Goal: Information Seeking & Learning: Find specific fact

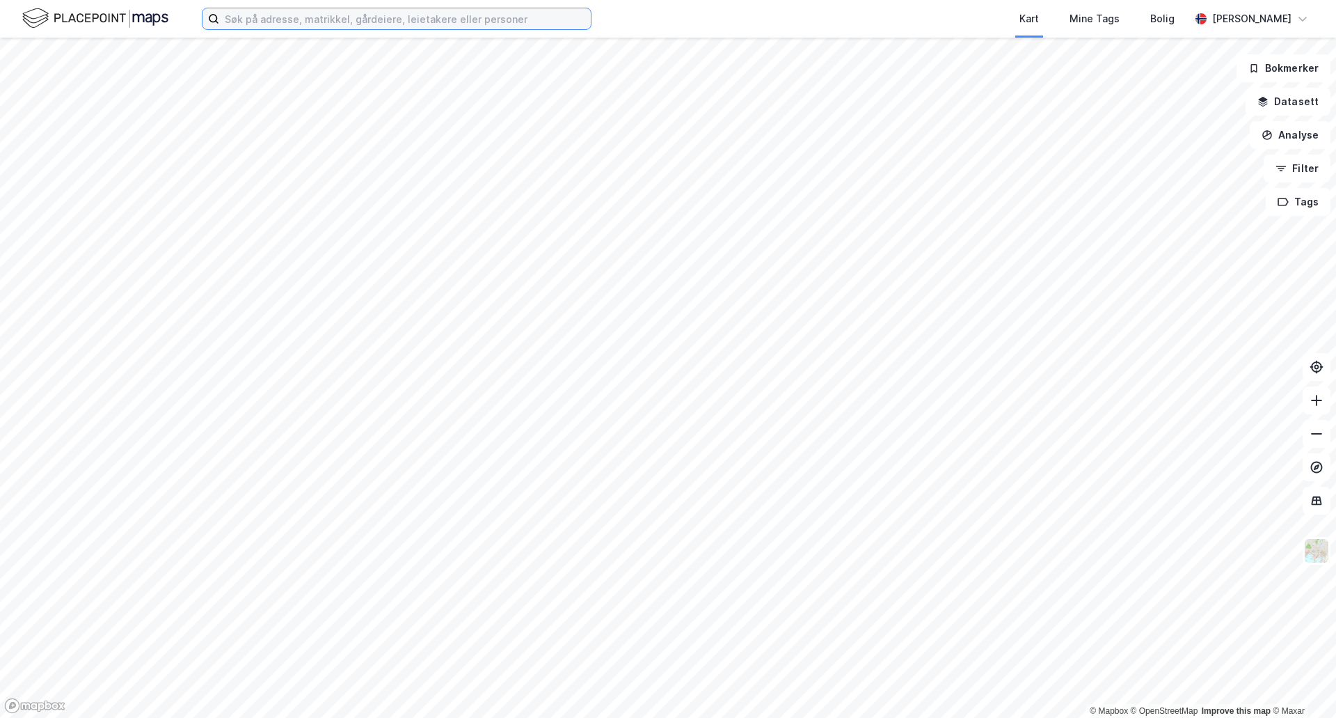
click at [234, 17] on input at bounding box center [405, 18] width 372 height 21
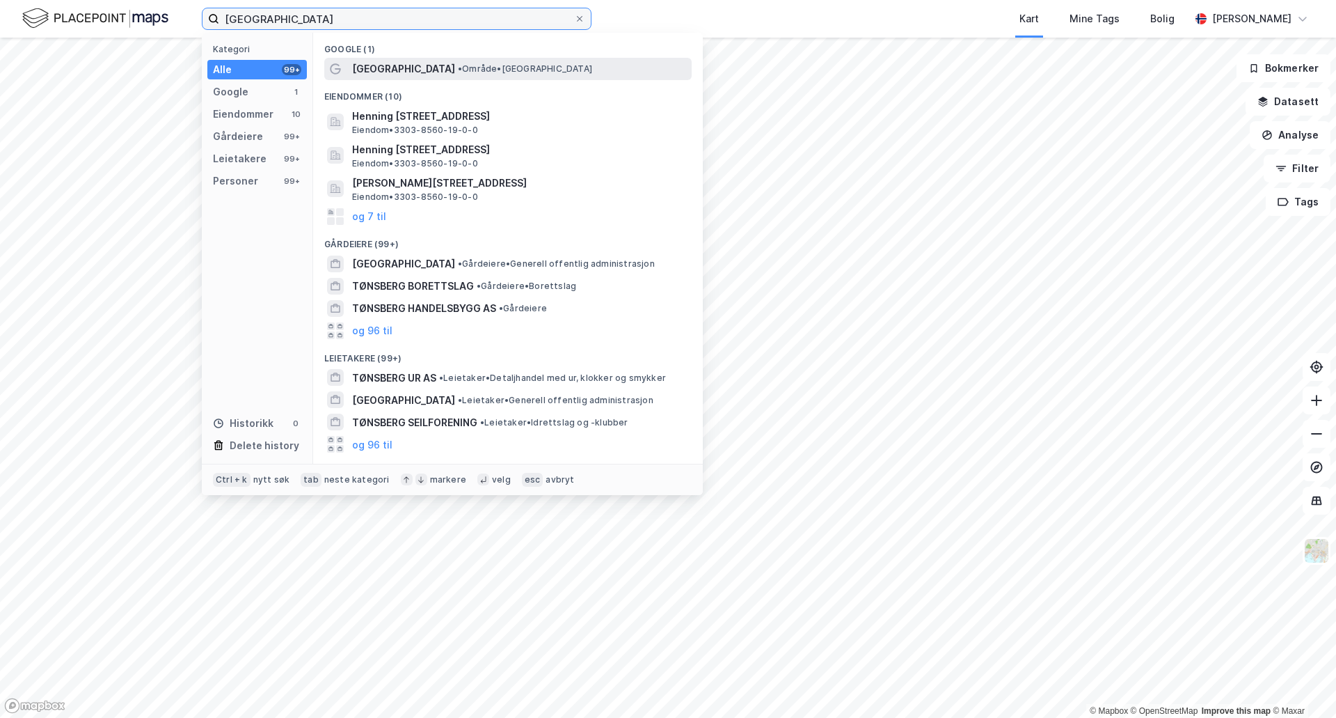
type input "[GEOGRAPHIC_DATA]"
click at [386, 75] on span "[GEOGRAPHIC_DATA]" at bounding box center [403, 69] width 103 height 17
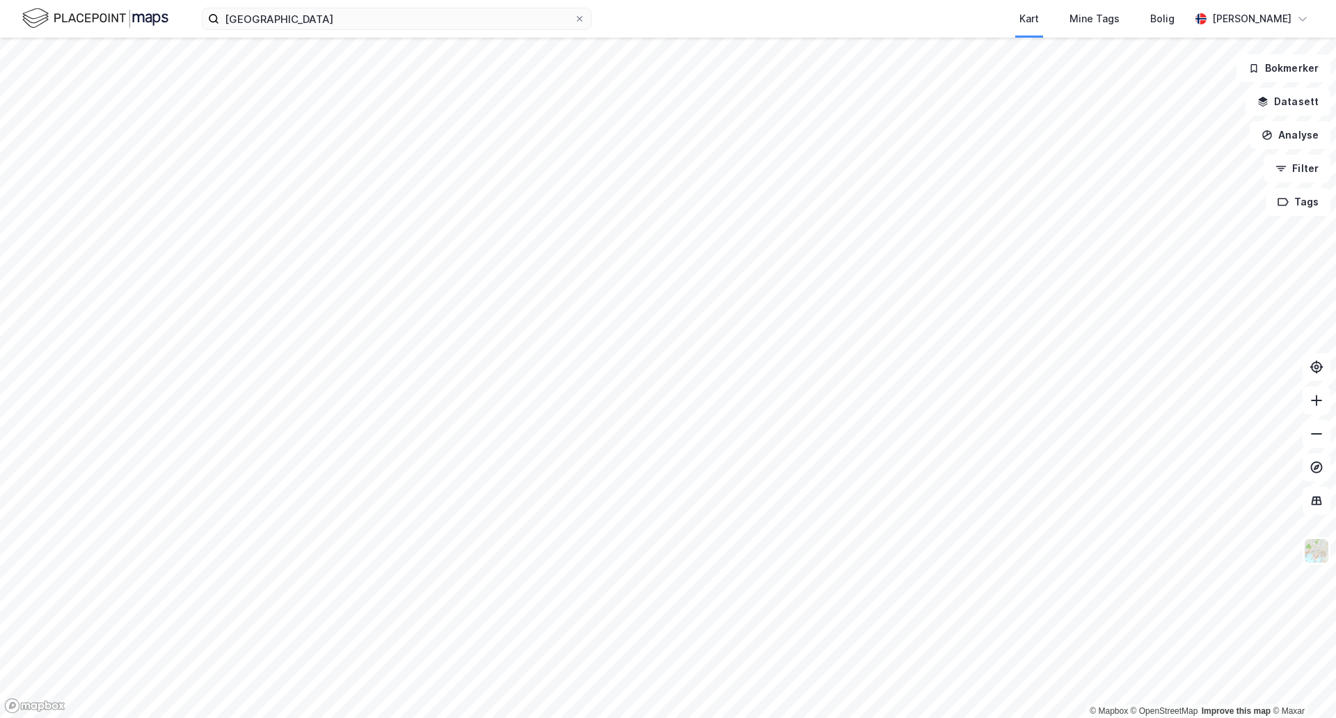
click at [422, 717] on html "tønsberg Kart Mine Tags Bolig [PERSON_NAME] © Mapbox © OpenStreetMap Improve th…" at bounding box center [668, 359] width 1336 height 718
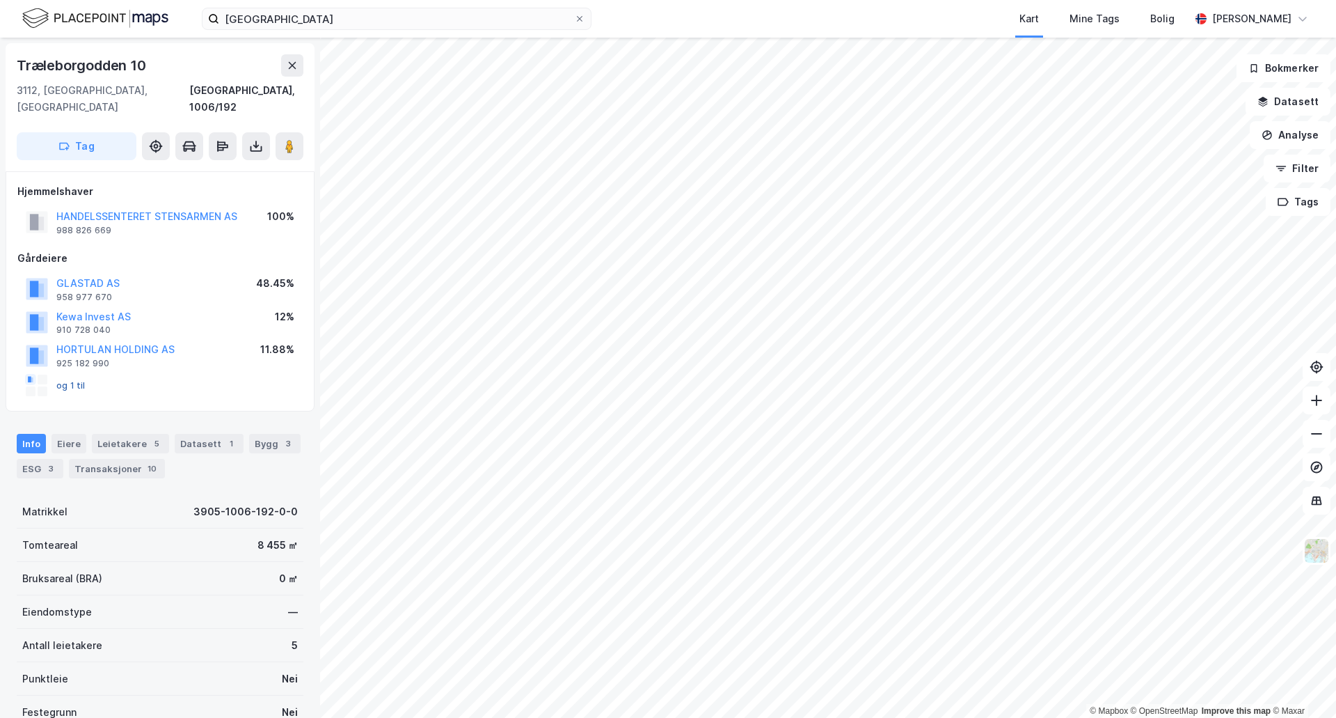
click at [0, 0] on button "og 1 til" at bounding box center [0, 0] width 0 height 0
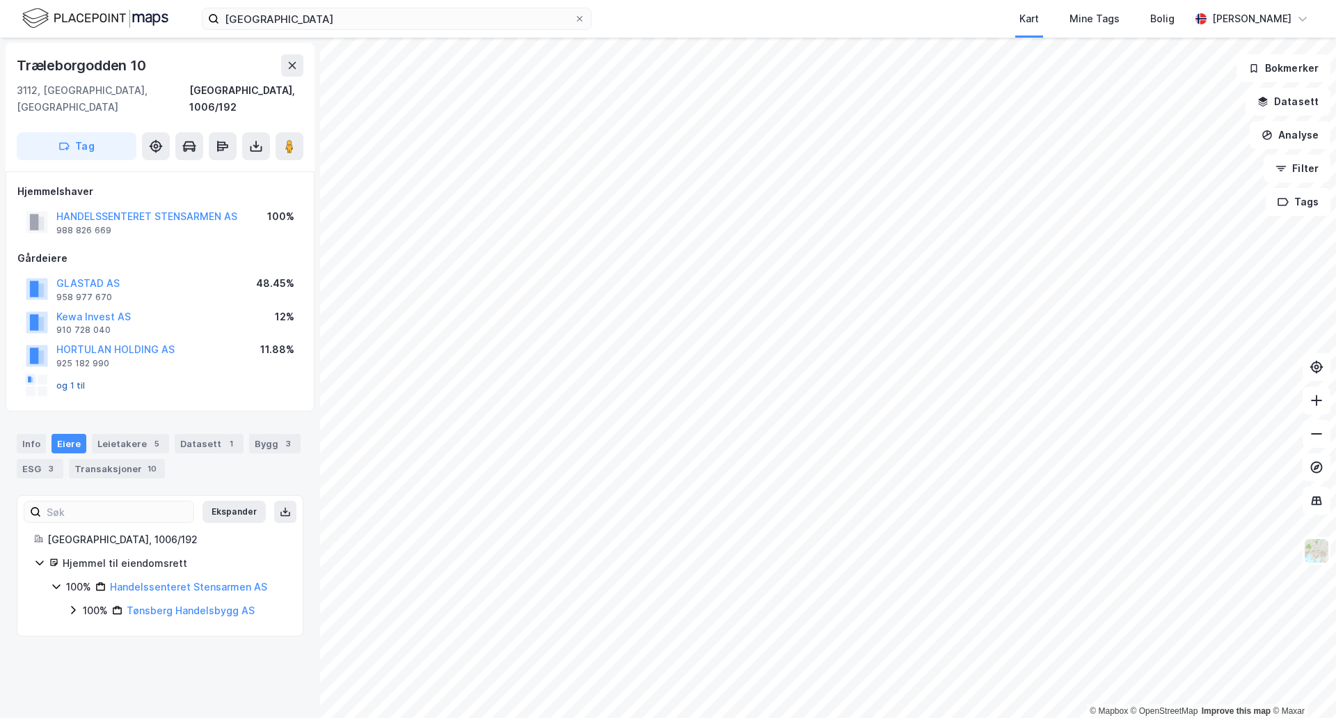
click at [0, 0] on button "og 1 til" at bounding box center [0, 0] width 0 height 0
click at [29, 377] on rect at bounding box center [29, 380] width 3 height 6
click at [287, 139] on image at bounding box center [289, 146] width 8 height 14
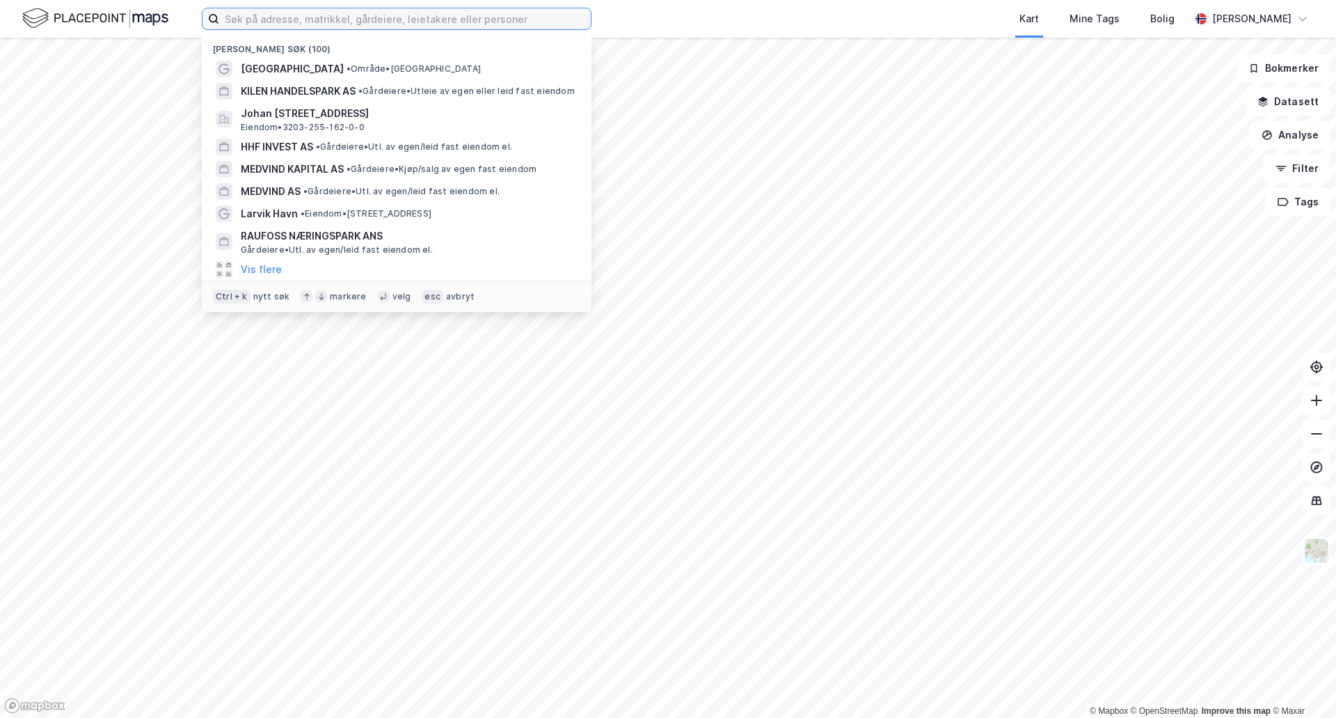
click at [293, 22] on input at bounding box center [405, 18] width 372 height 21
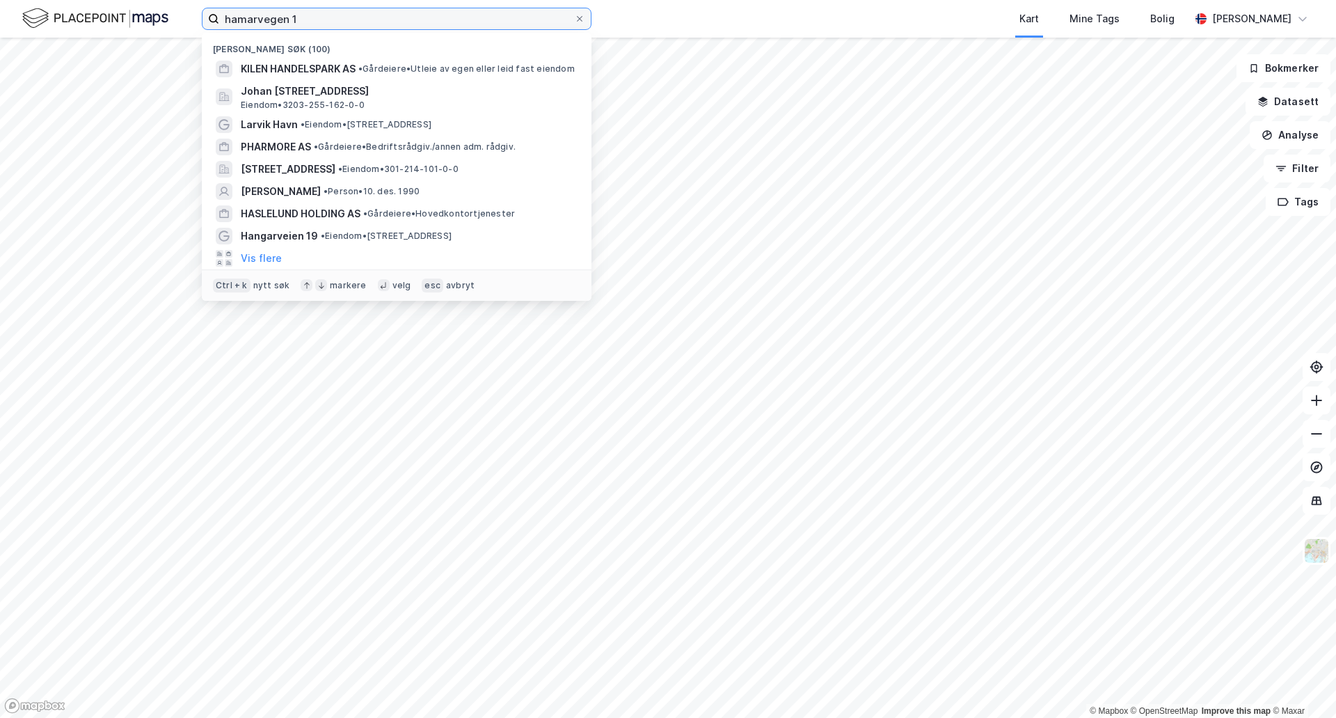
type input "hamarvegen 1"
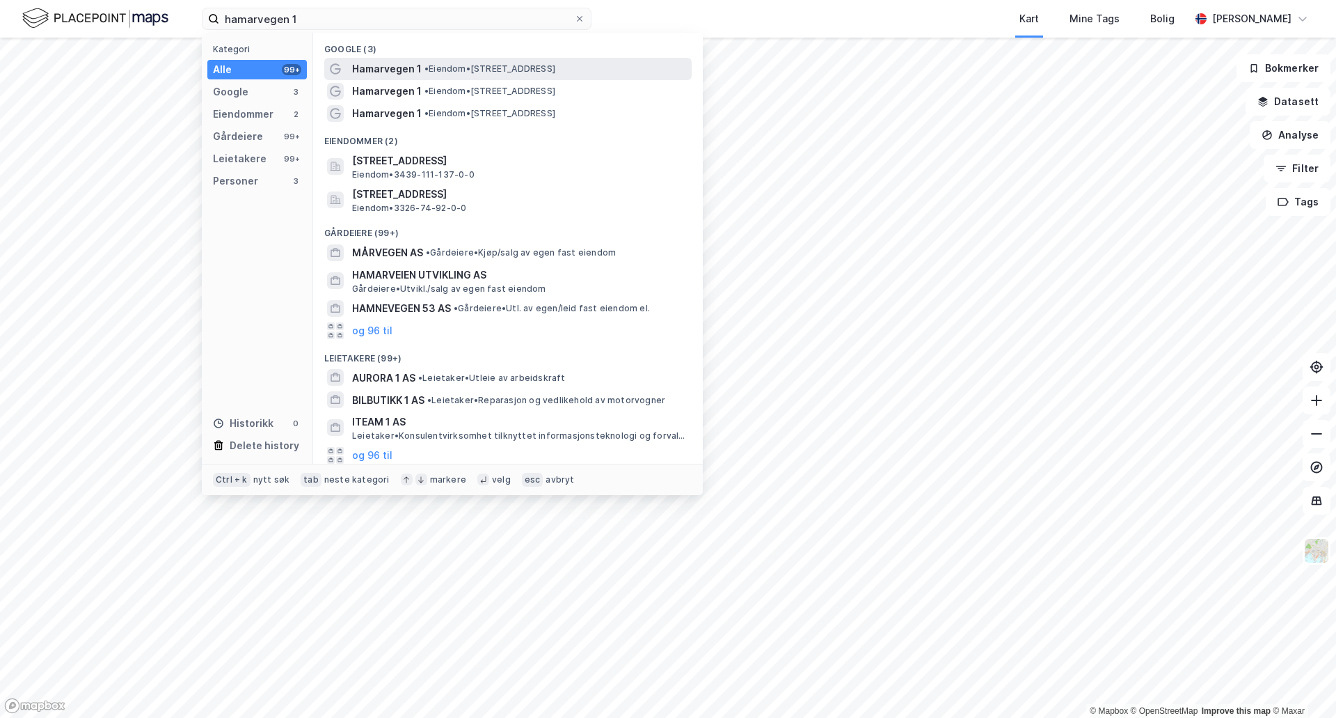
click at [383, 70] on span "Hamarvegen 1" at bounding box center [387, 69] width 70 height 17
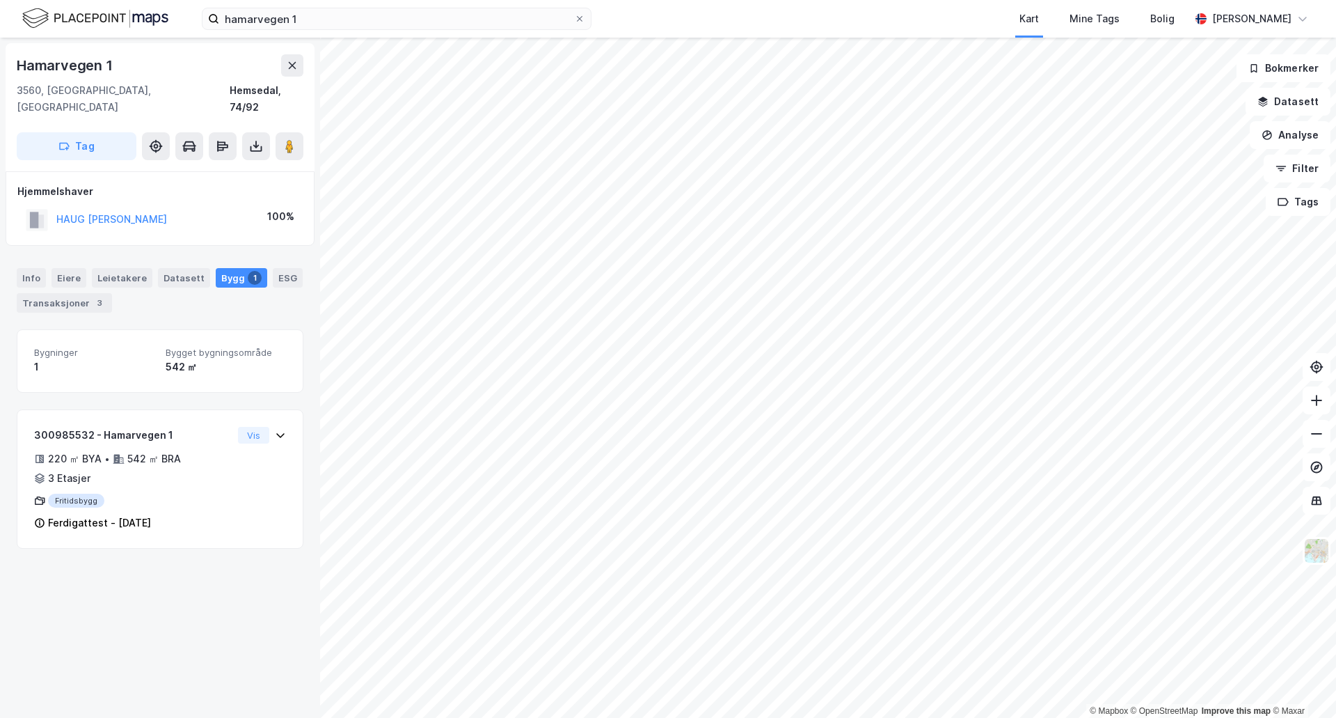
click at [718, 717] on html "hamarvegen 1 Kart Mine Tags Bolig Herman Myhre © Mapbox © OpenStreetMap Improve…" at bounding box center [668, 359] width 1336 height 718
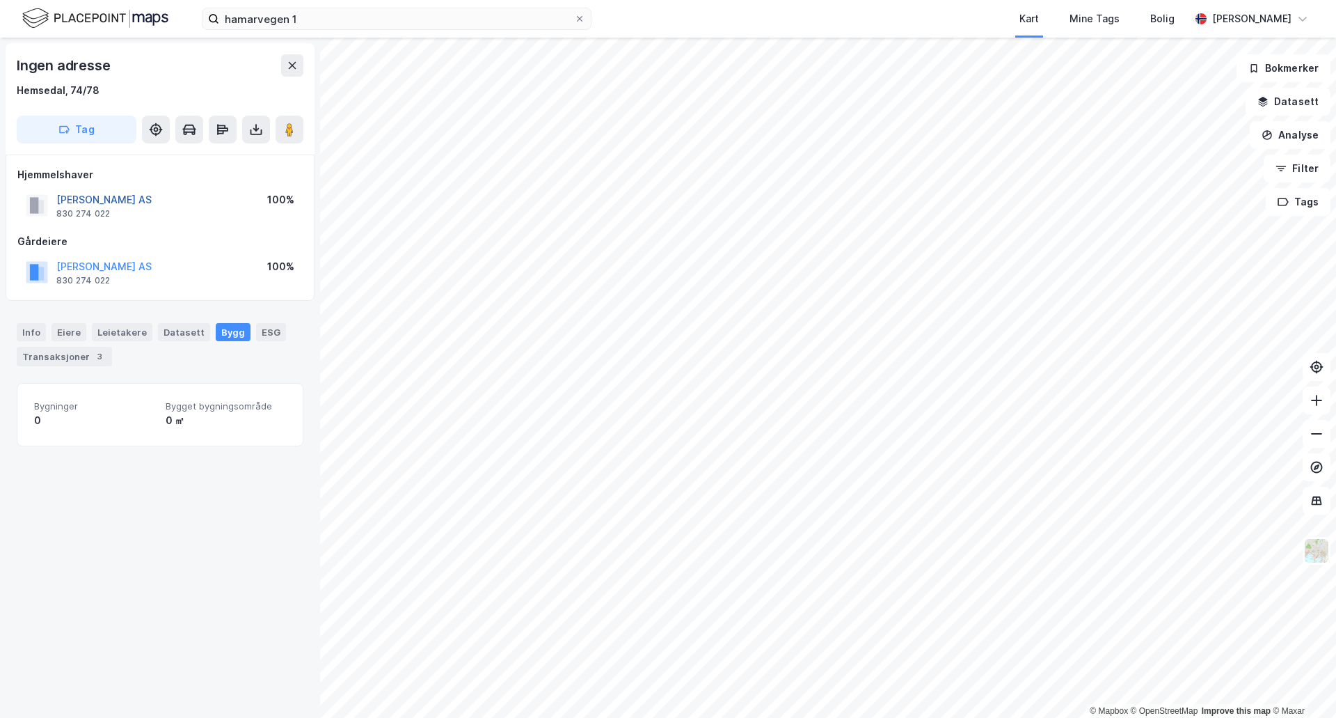
click at [0, 0] on button "Holme Halfdan AS" at bounding box center [0, 0] width 0 height 0
click at [904, 717] on html "hamarvegen 1 Kart Mine Tags Bolig Herman Myhre © Mapbox © OpenStreetMap Improve…" at bounding box center [668, 359] width 1336 height 718
